Goal: Task Accomplishment & Management: Manage account settings

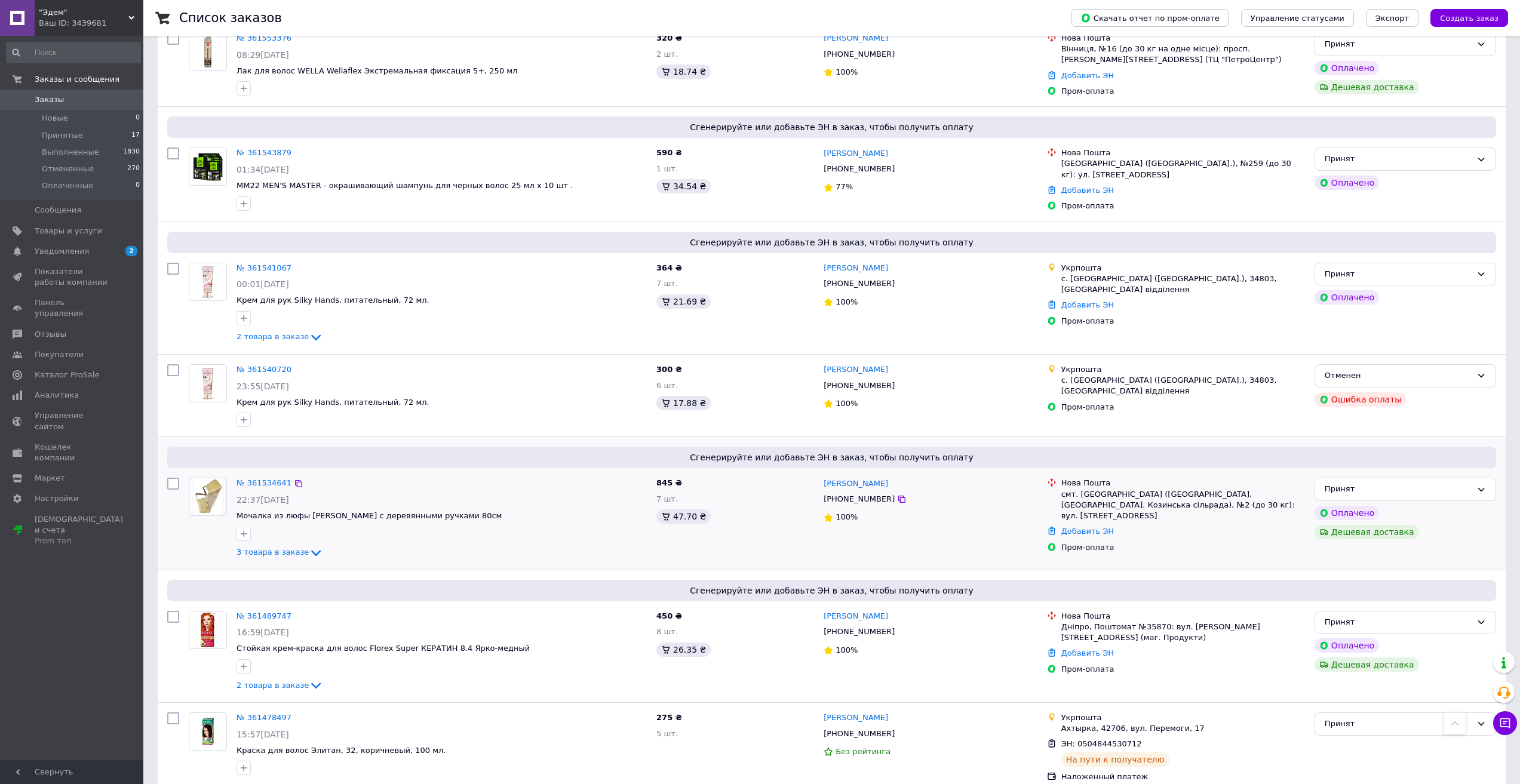
scroll to position [657, 0]
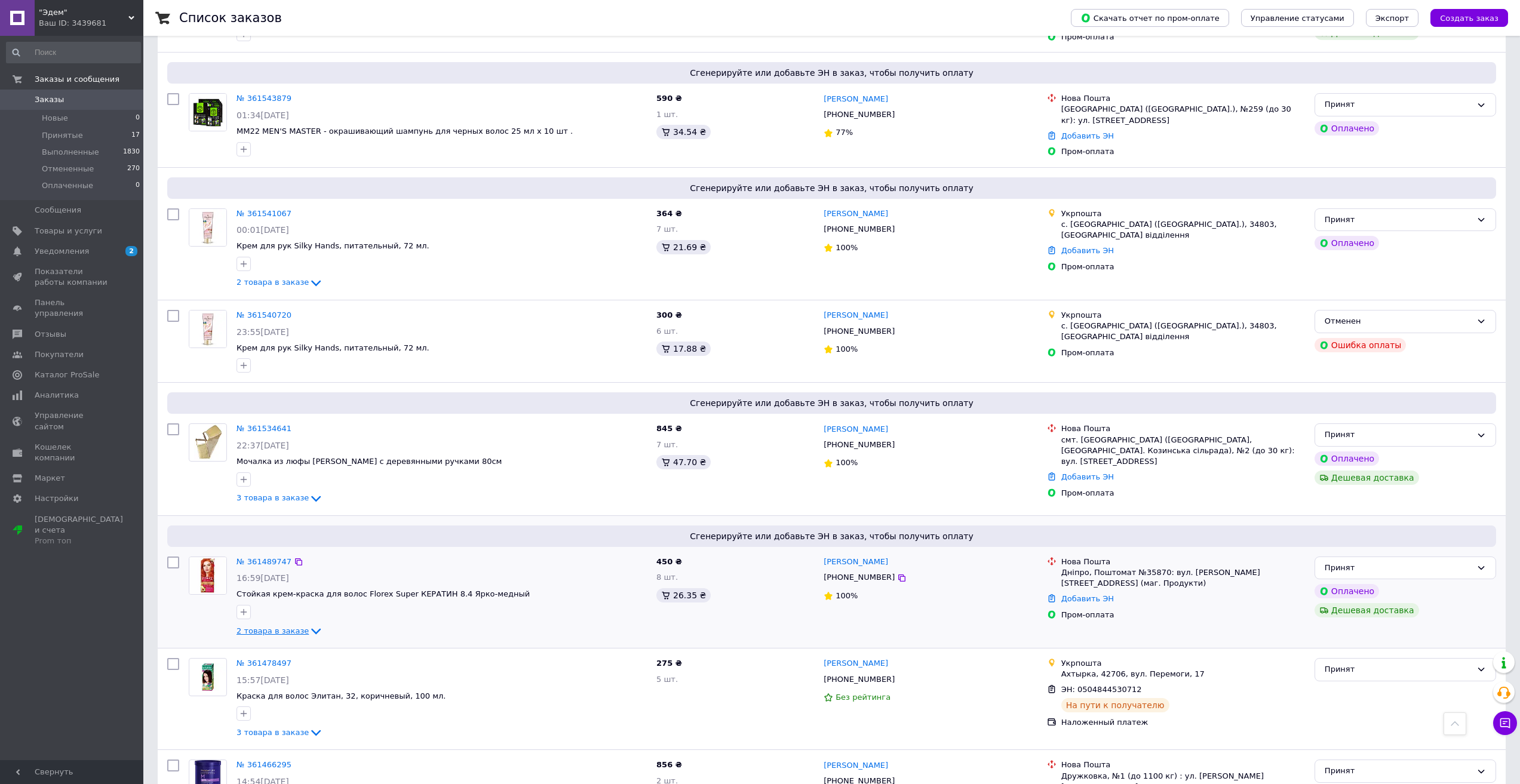
click at [265, 629] on span "2 товара в заказе" at bounding box center [272, 630] width 72 height 9
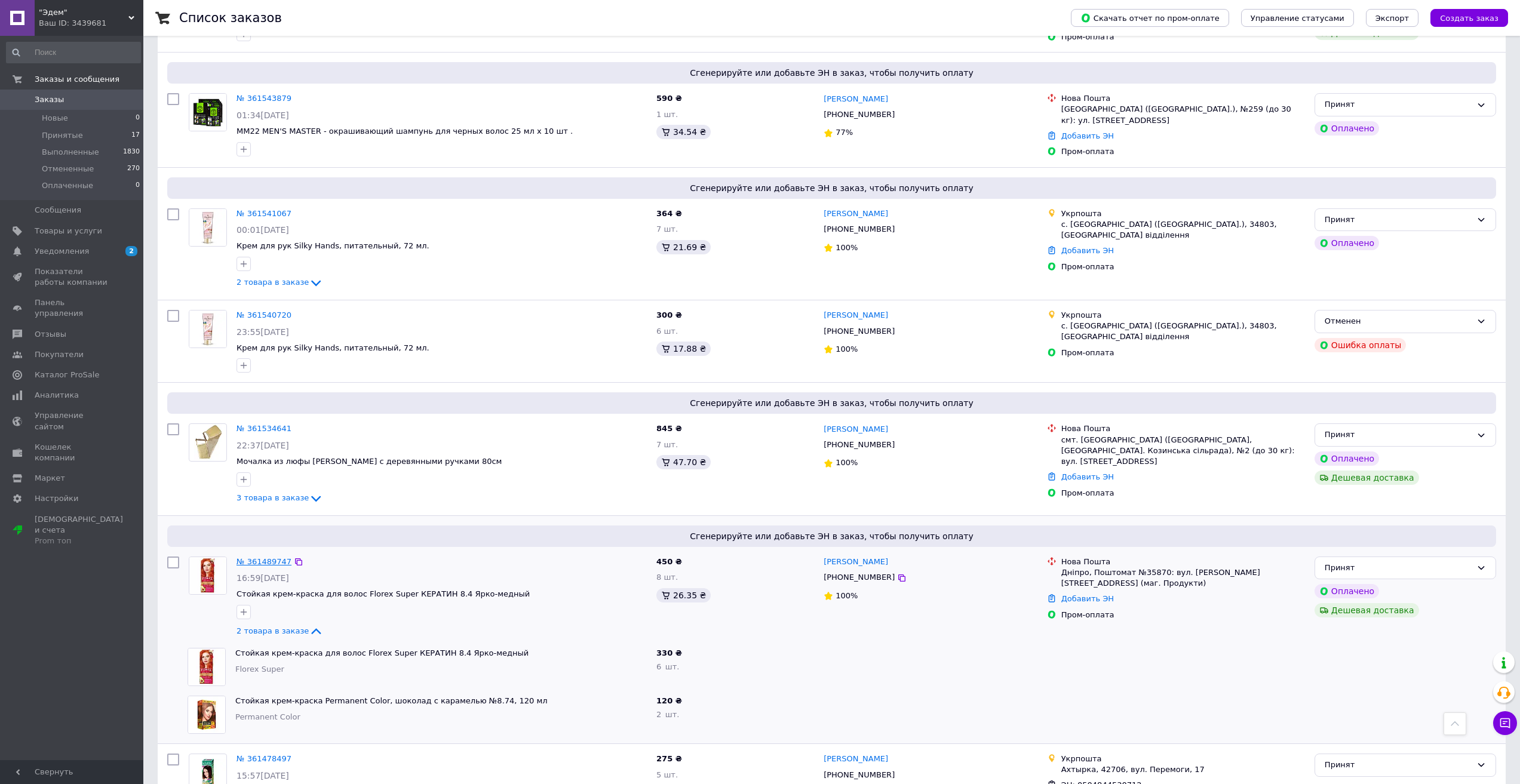
click at [270, 560] on link "№ 361489747" at bounding box center [263, 561] width 55 height 9
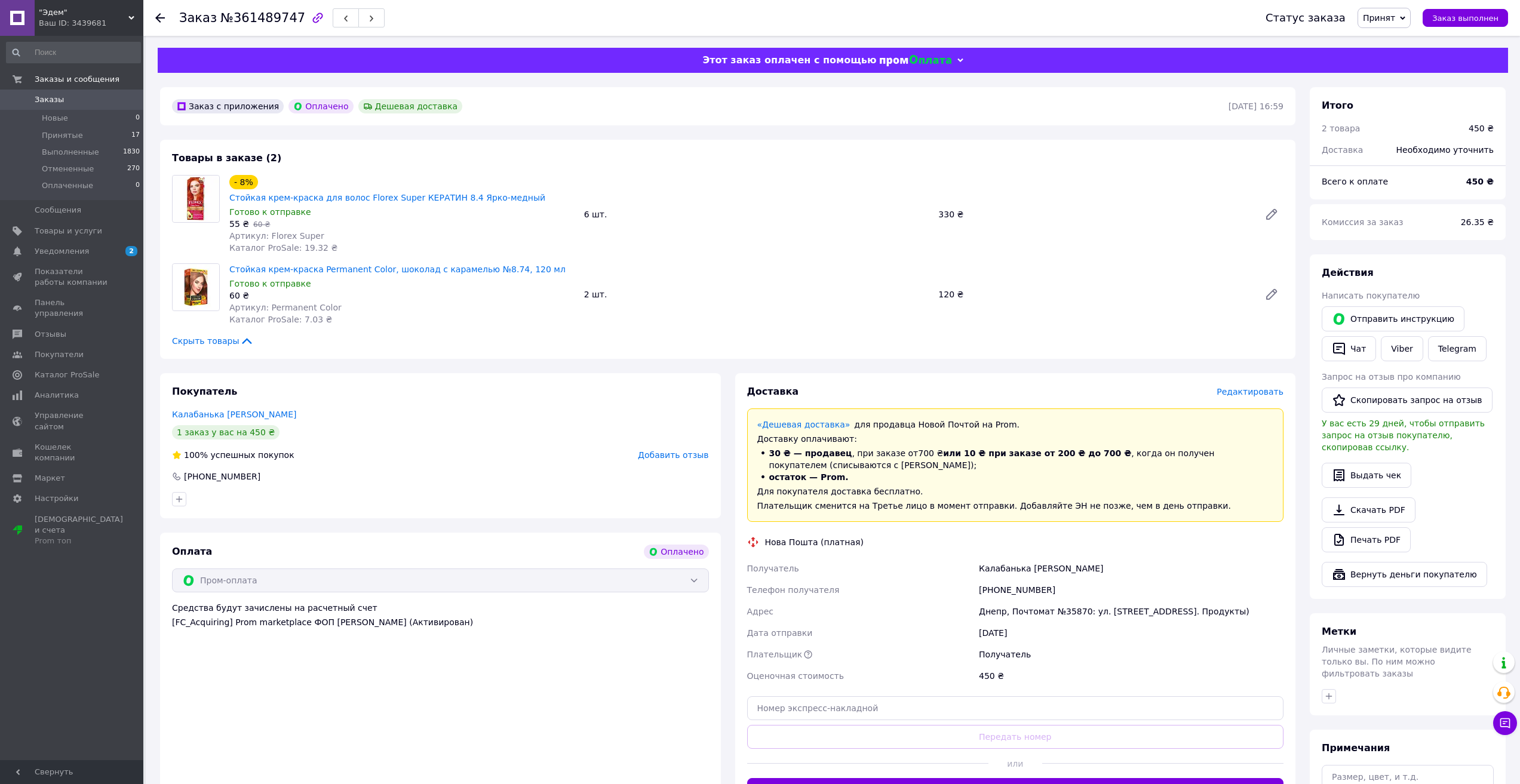
click at [1250, 387] on span "Редактировать" at bounding box center [1250, 392] width 67 height 10
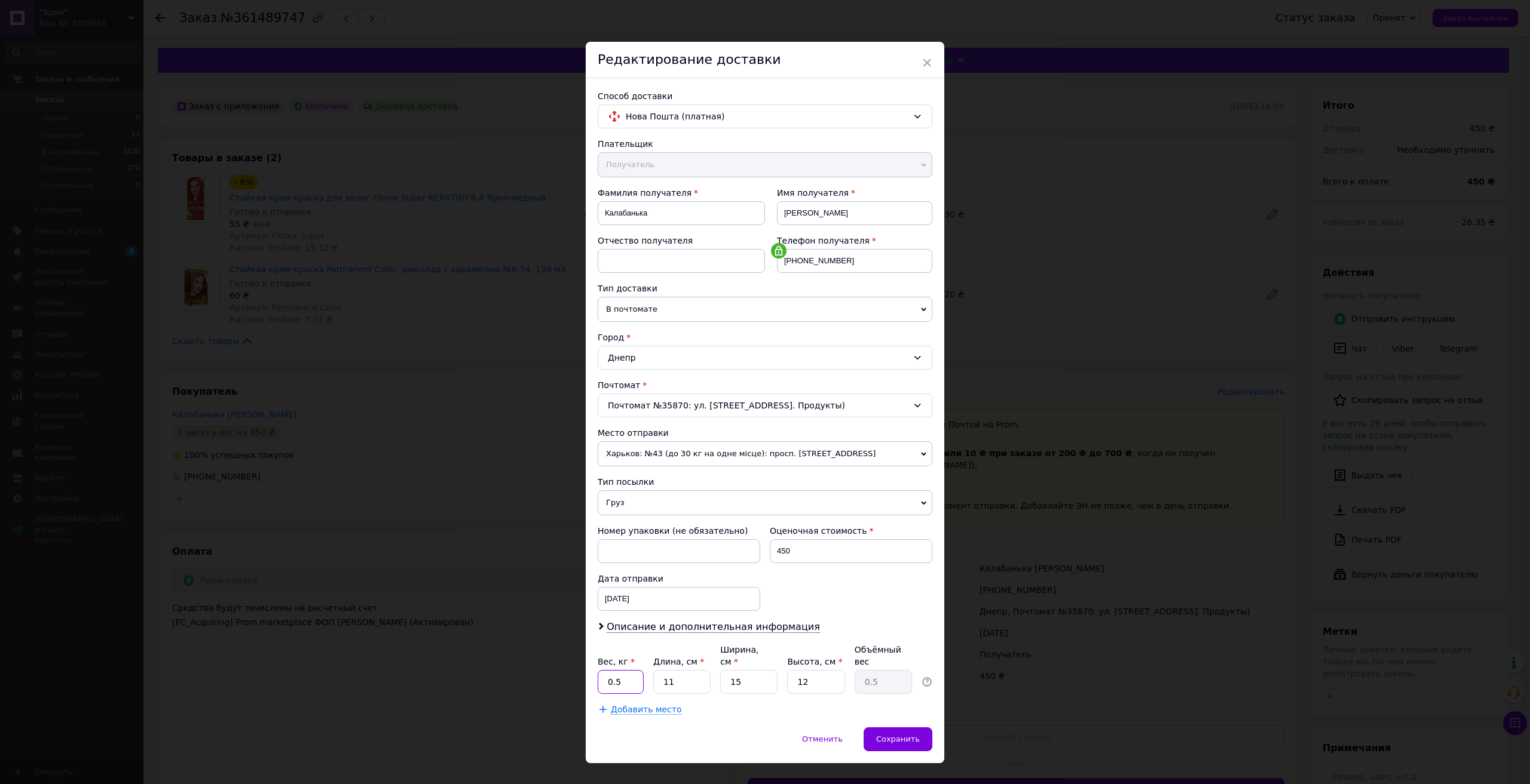
click at [636, 675] on input "0.5" at bounding box center [620, 682] width 46 height 24
type input "0"
type input "2"
click at [696, 672] on input "11" at bounding box center [681, 682] width 57 height 24
type input "1"
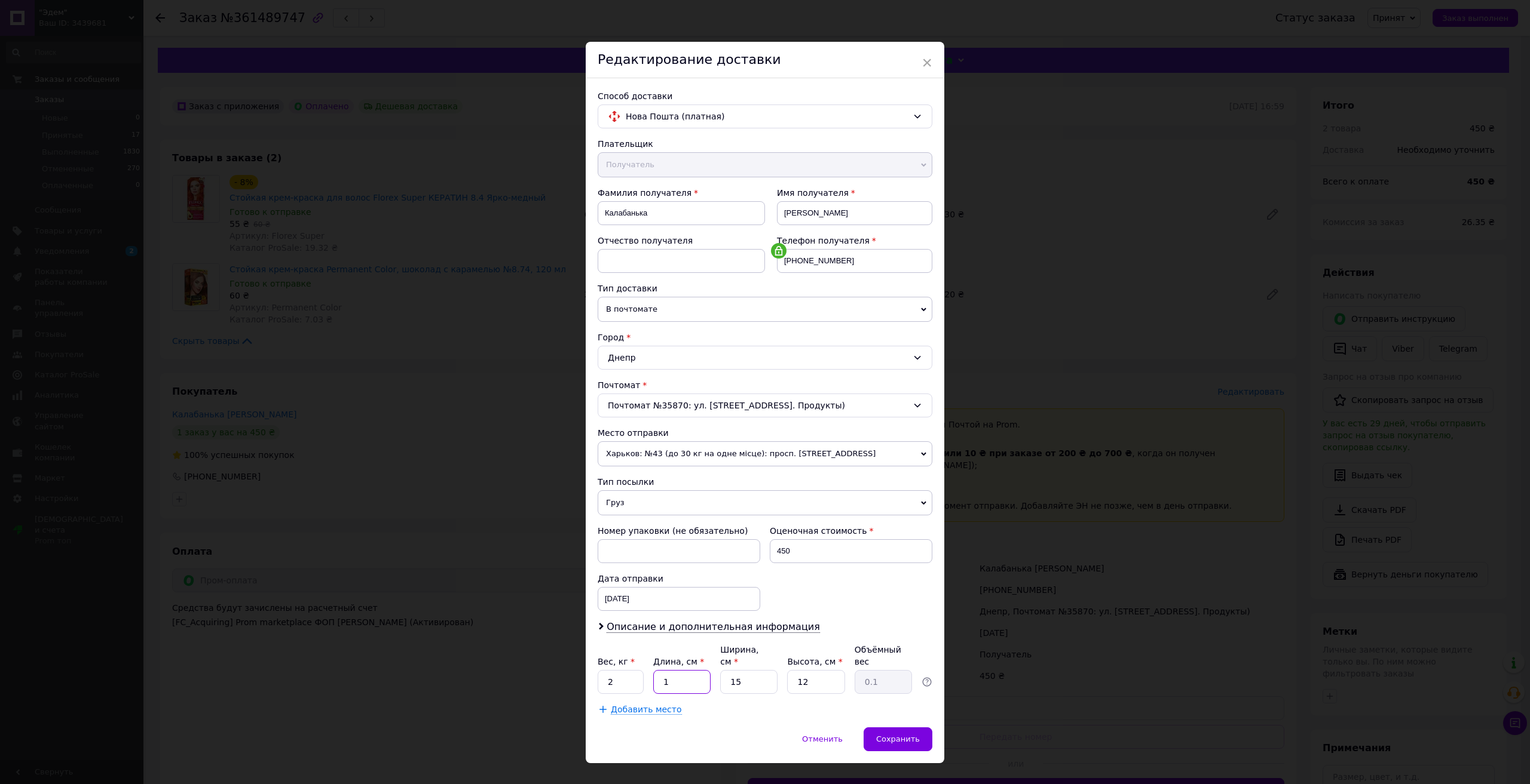
type input "0.1"
type input "2"
type input "0.1"
type input "25"
type input "1.13"
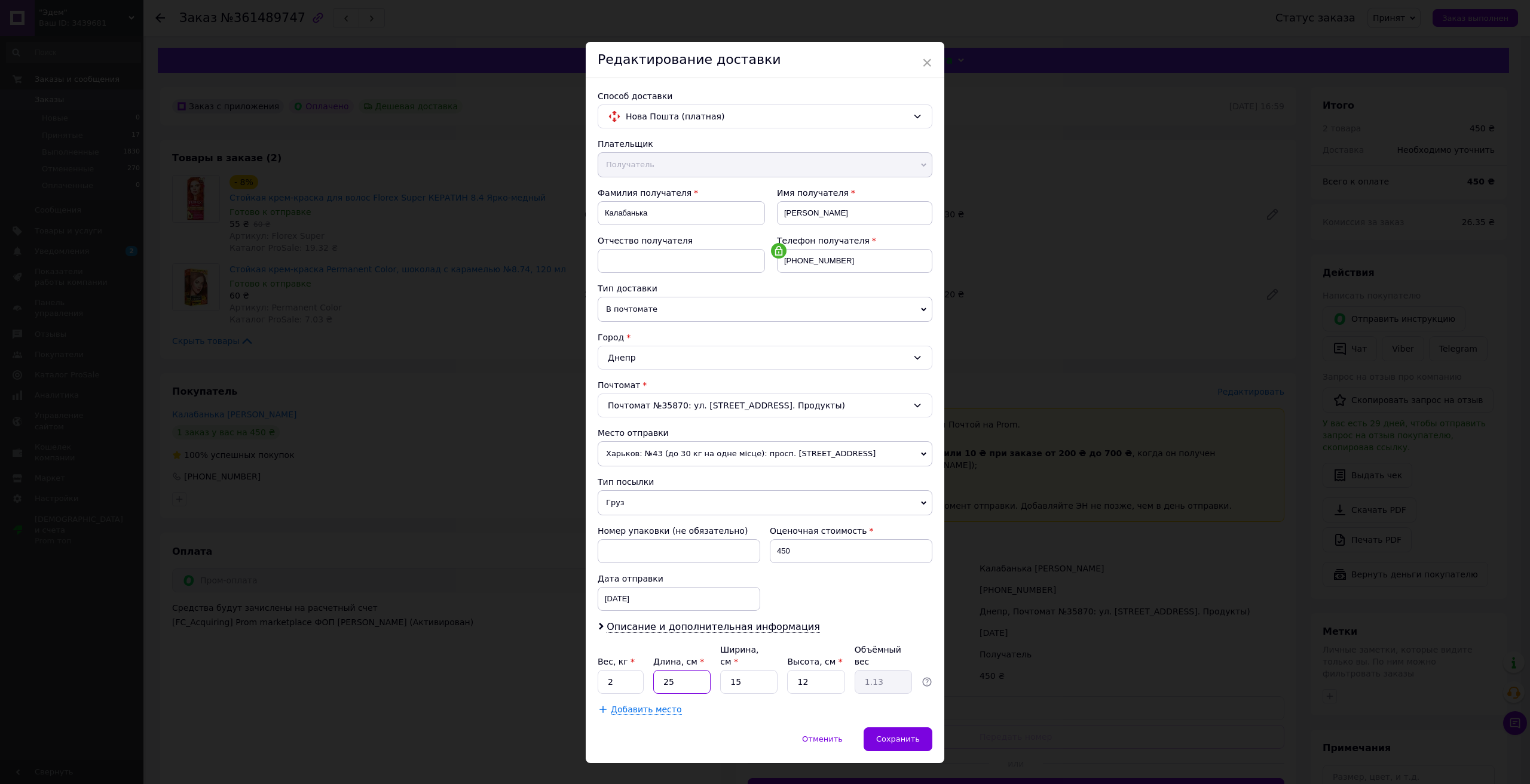
type input "25"
click at [767, 675] on input "15" at bounding box center [749, 682] width 57 height 24
type input "1"
type input "0.1"
type input "2"
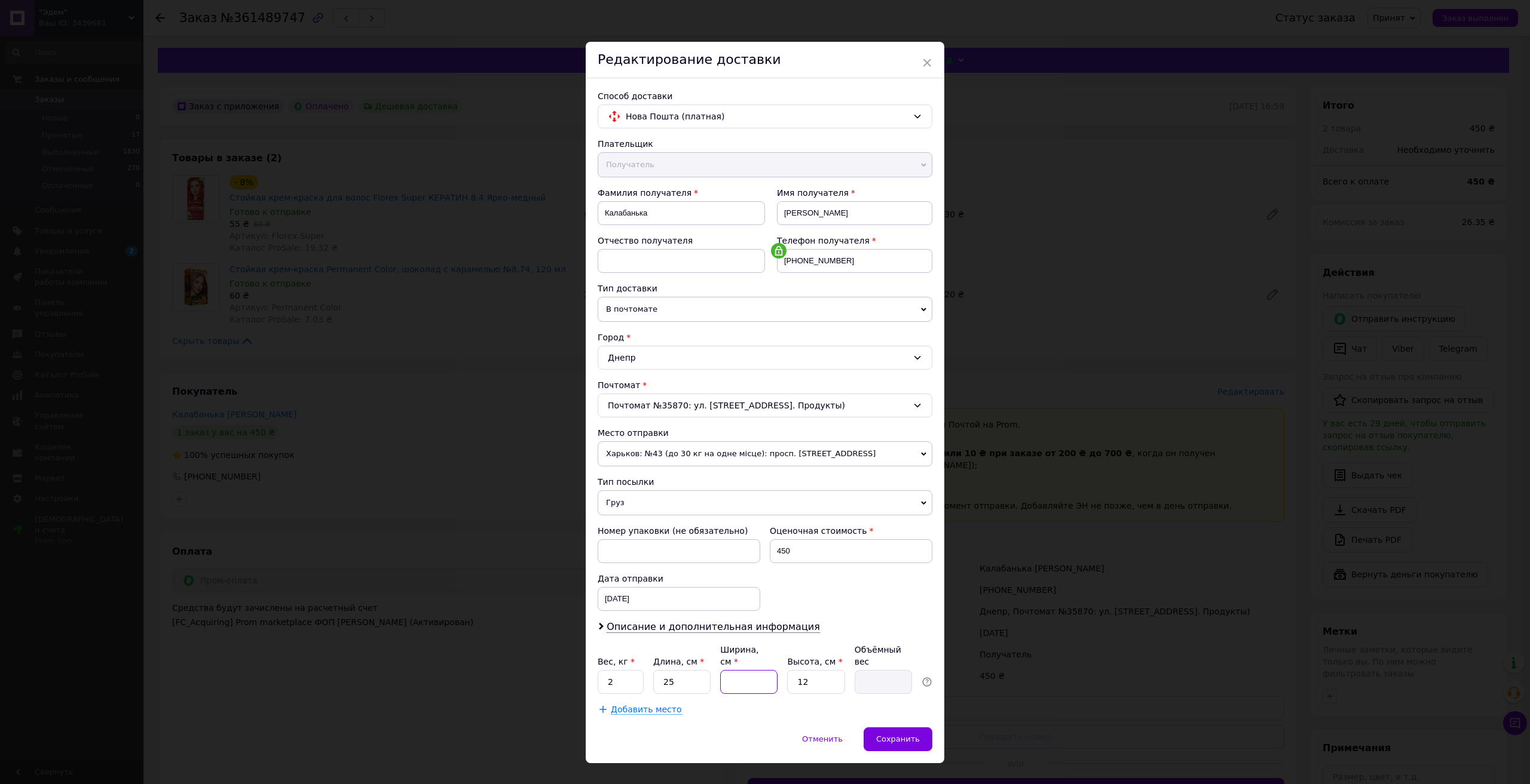
type input "0.15"
type input "23"
type input "1.73"
type input "23"
click at [826, 674] on input "12" at bounding box center [815, 682] width 57 height 24
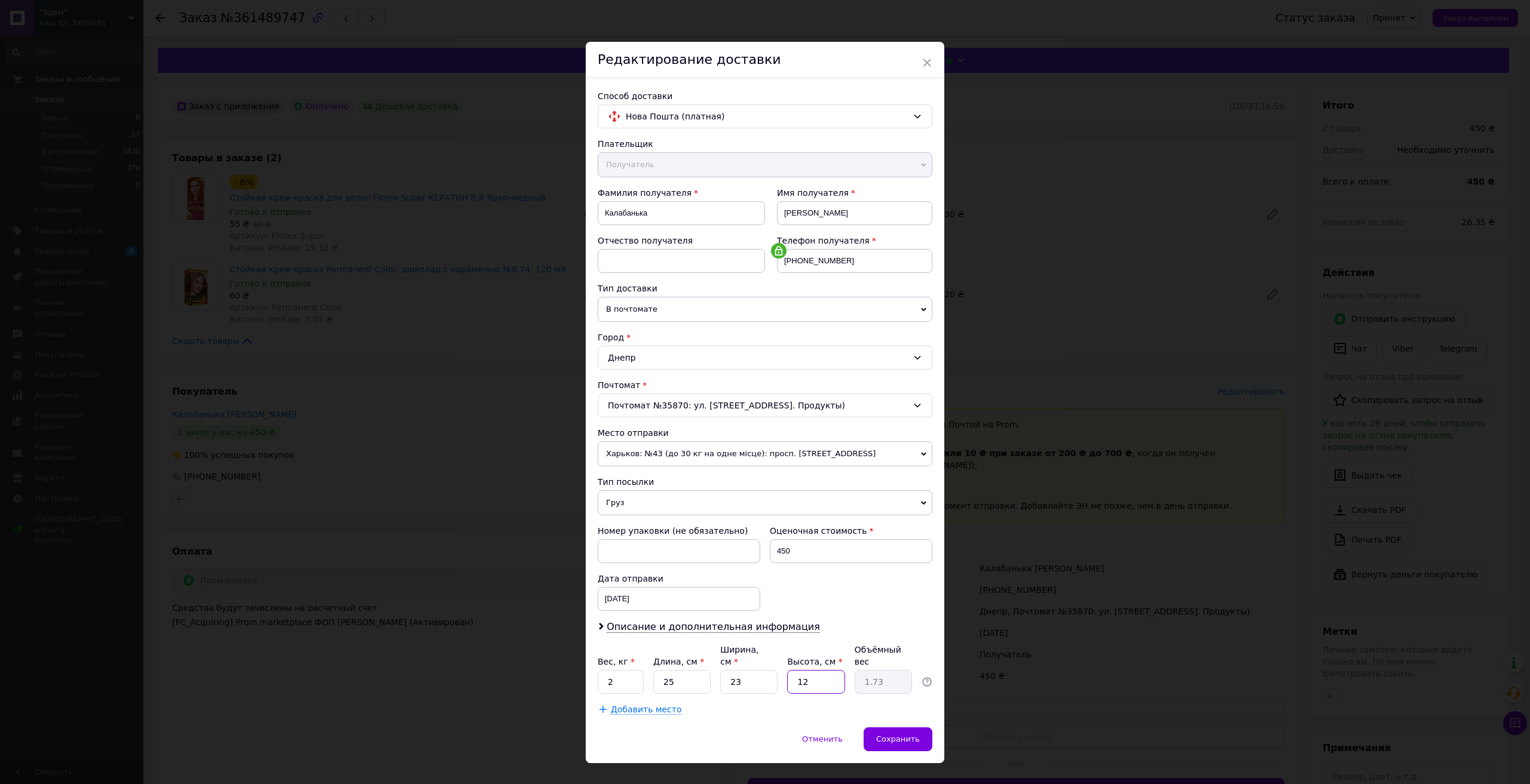
type input "1"
type input "0.14"
type input "13"
type input "1.87"
type input "13"
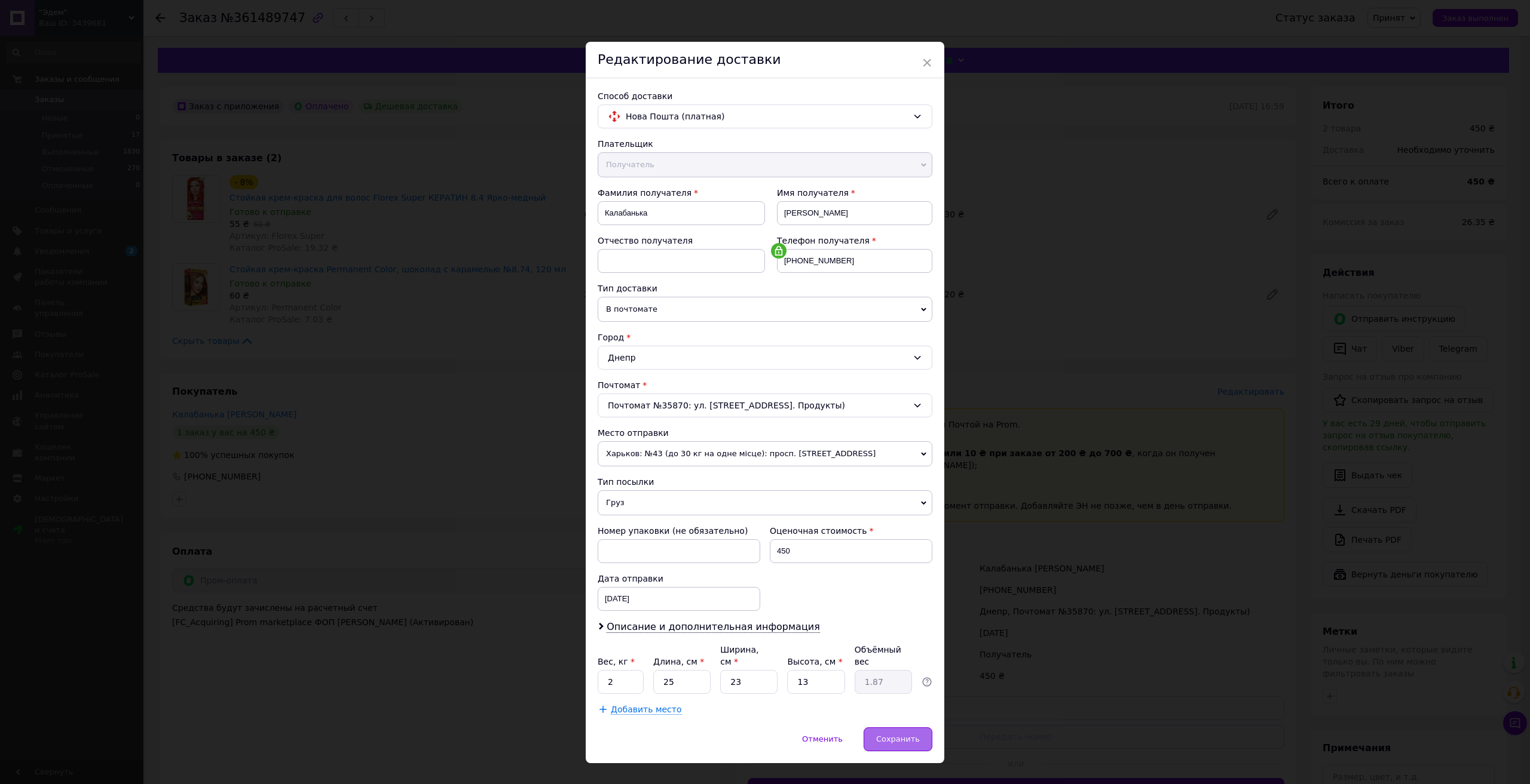
click at [918, 728] on div "Сохранить" at bounding box center [898, 740] width 69 height 24
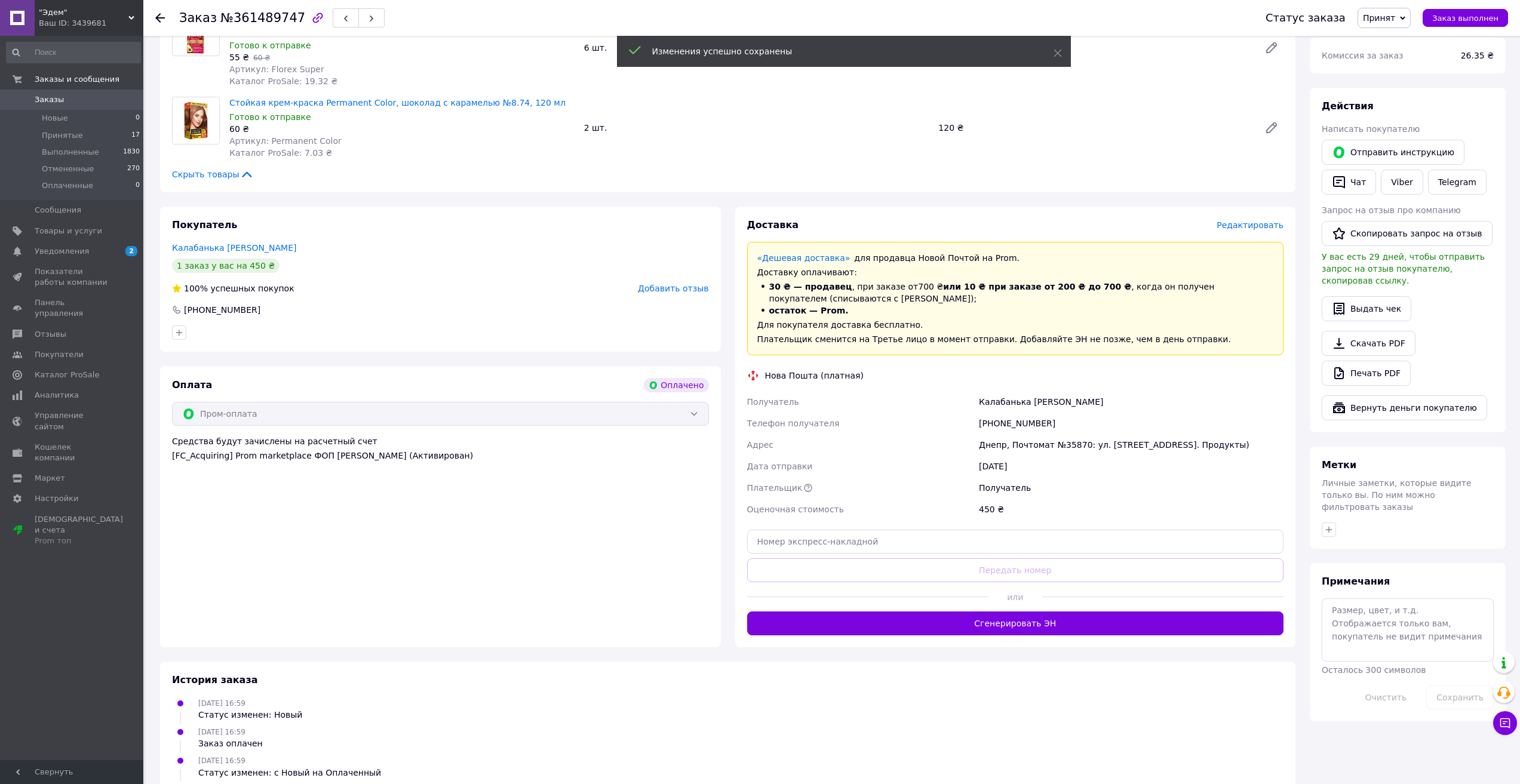
scroll to position [179, 0]
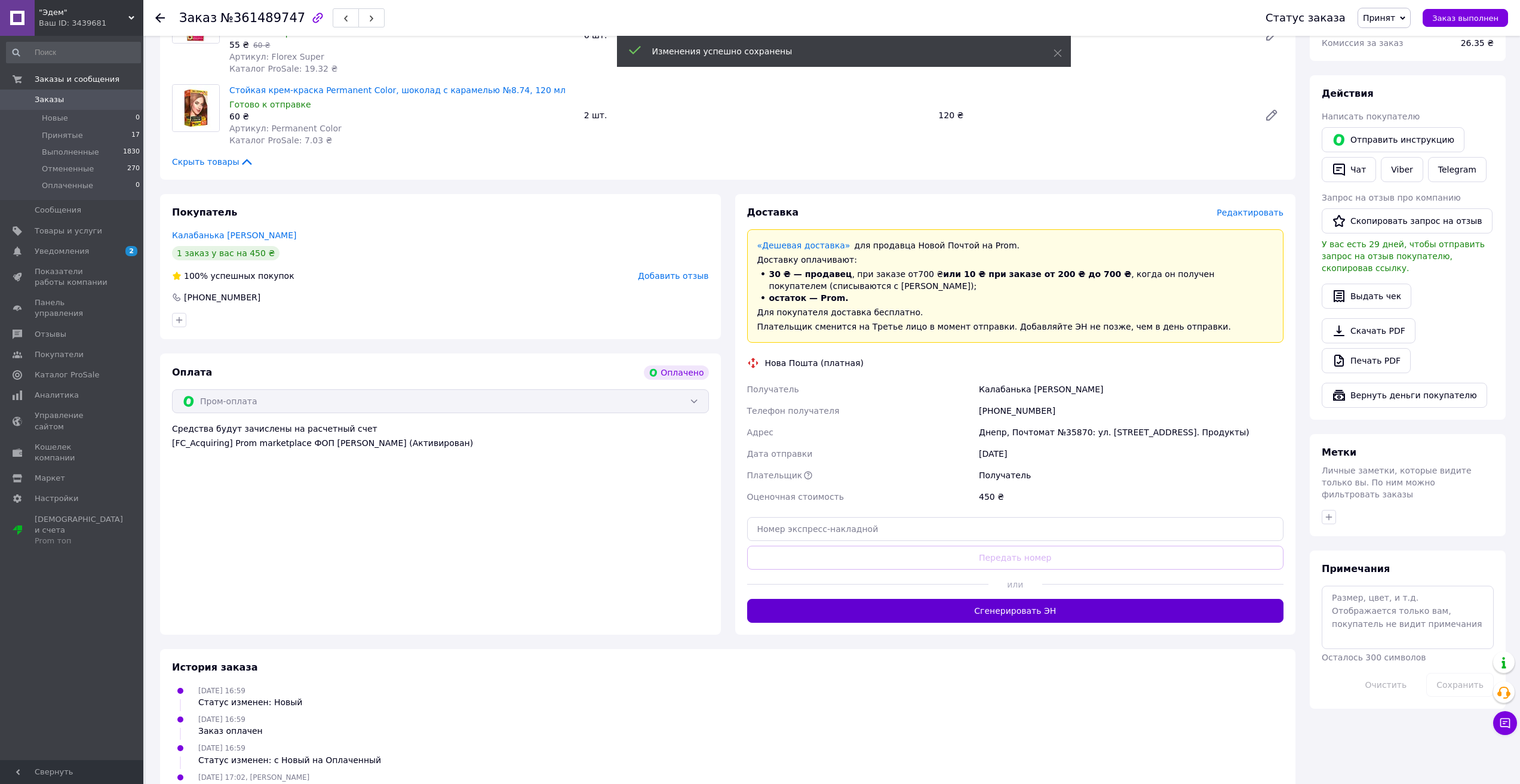
click at [1089, 599] on button "Сгенерировать ЭН" at bounding box center [1016, 611] width 537 height 24
